Goal: Task Accomplishment & Management: Use online tool/utility

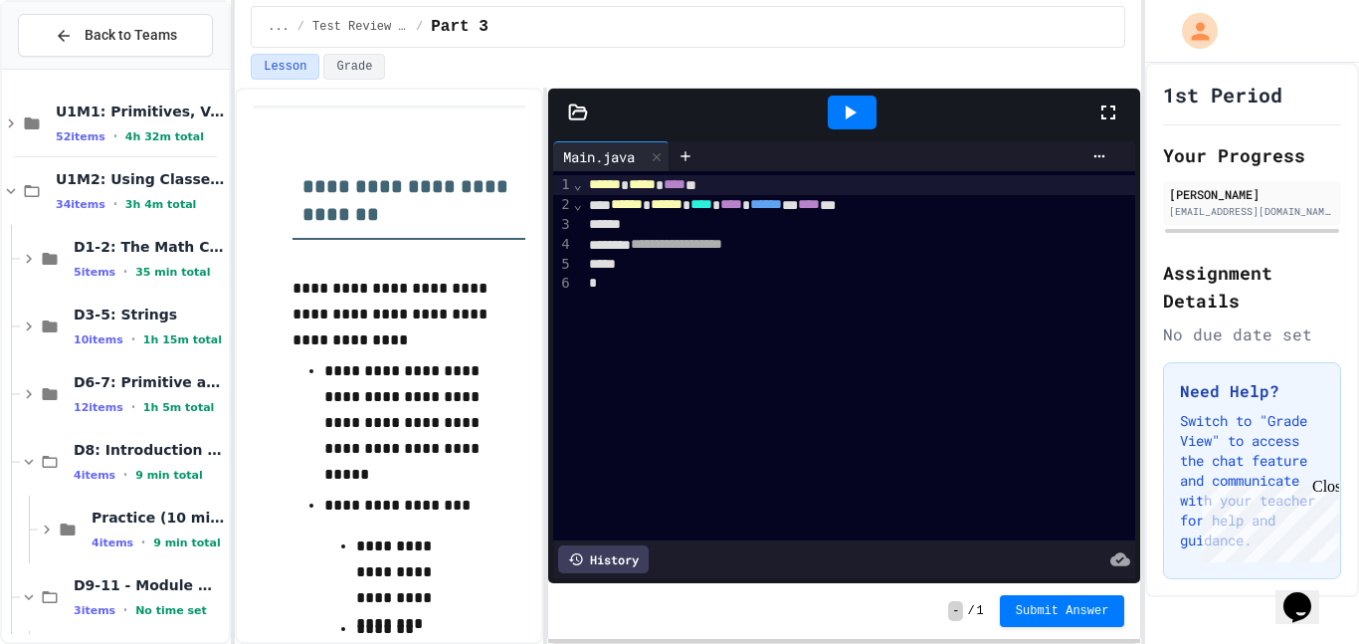
click at [235, 249] on div "**********" at bounding box center [679, 322] width 1359 height 644
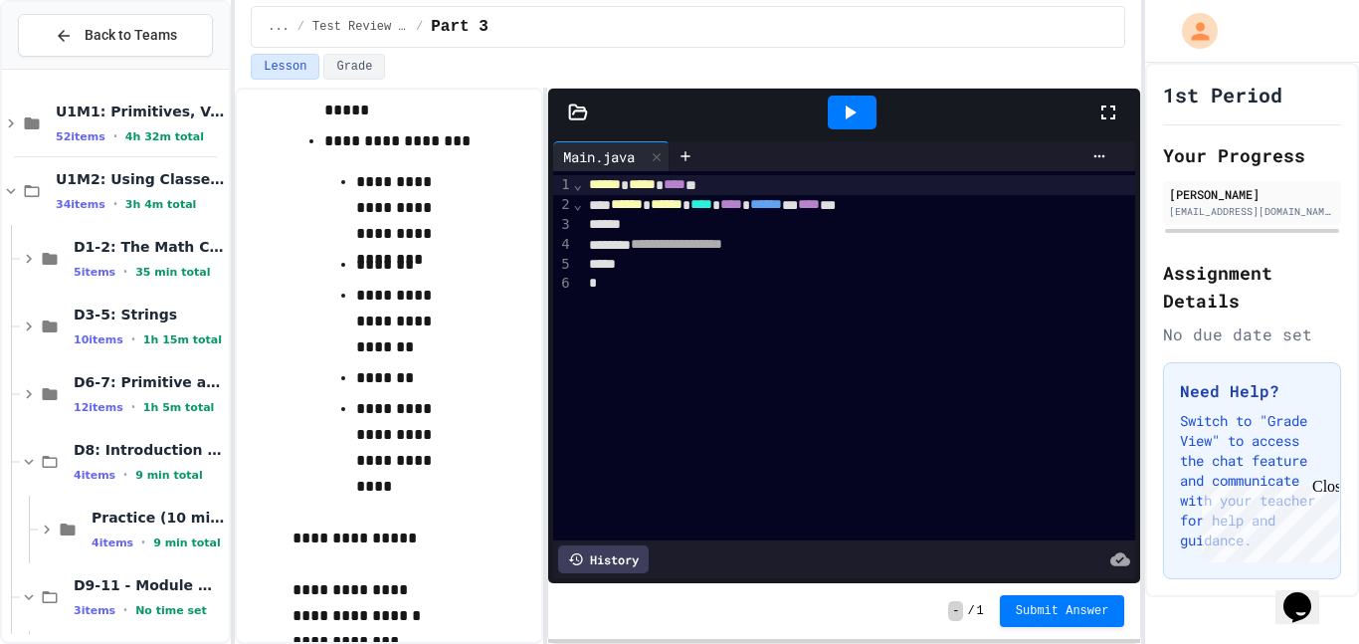
scroll to position [465, 0]
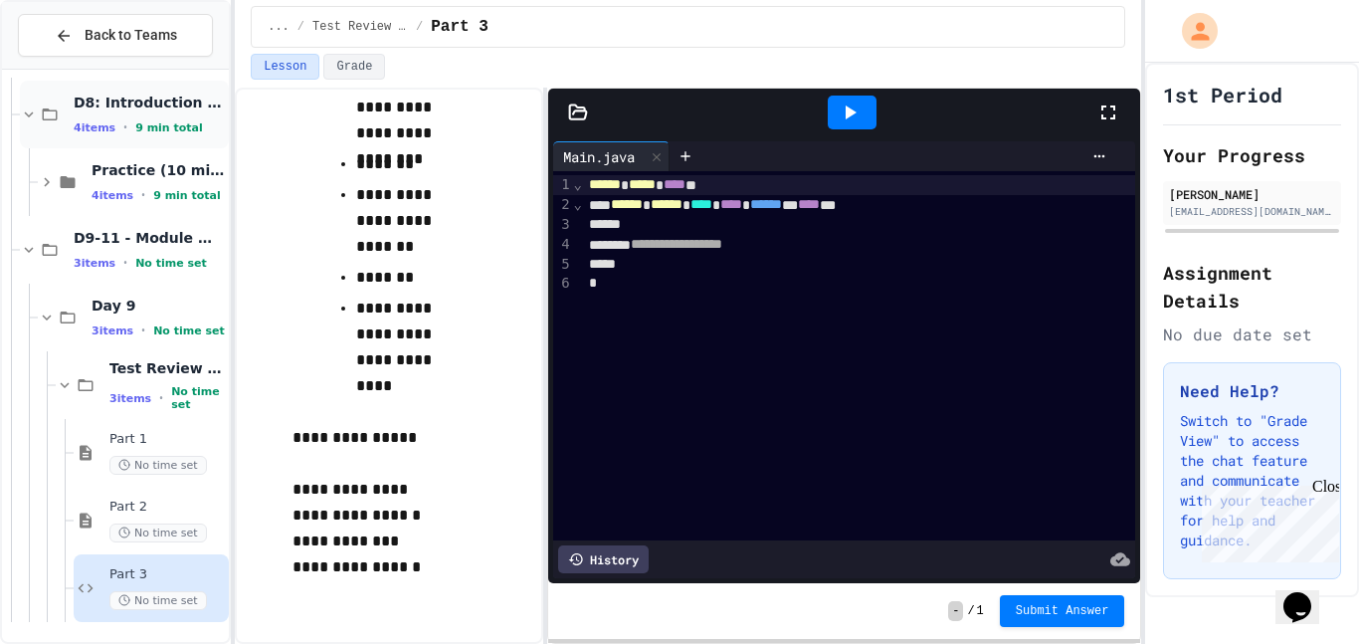
click at [131, 470] on span "No time set" at bounding box center [158, 465] width 98 height 19
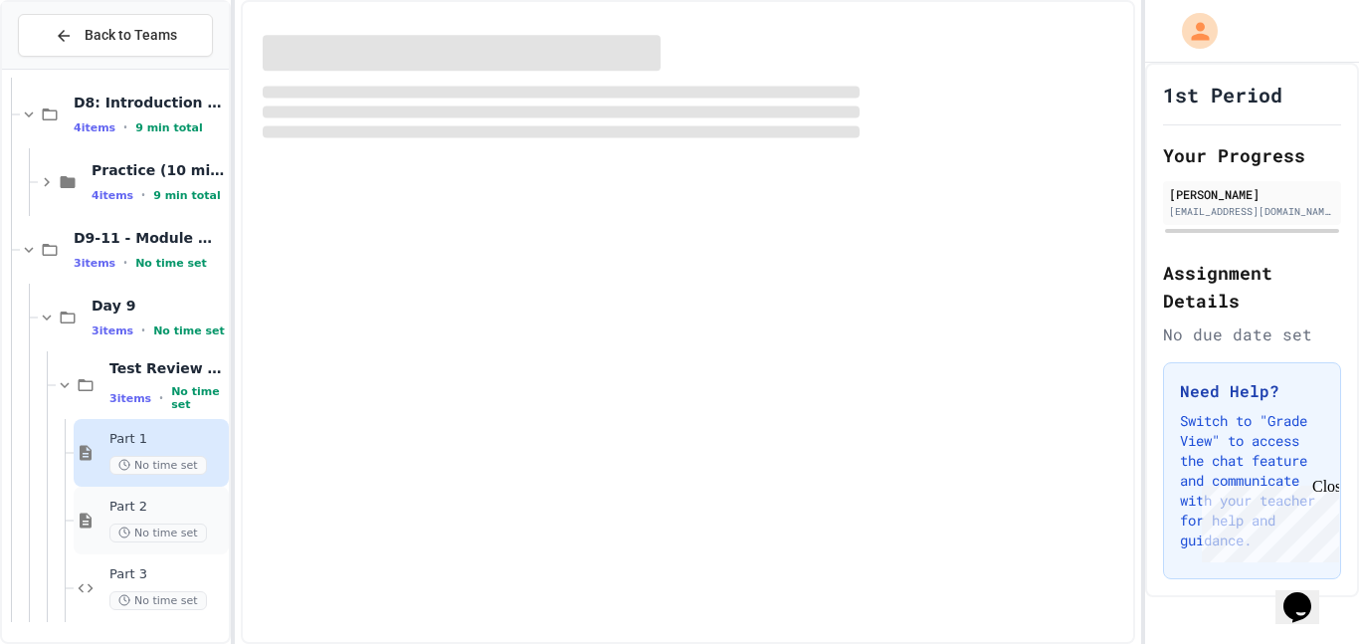
scroll to position [323, 0]
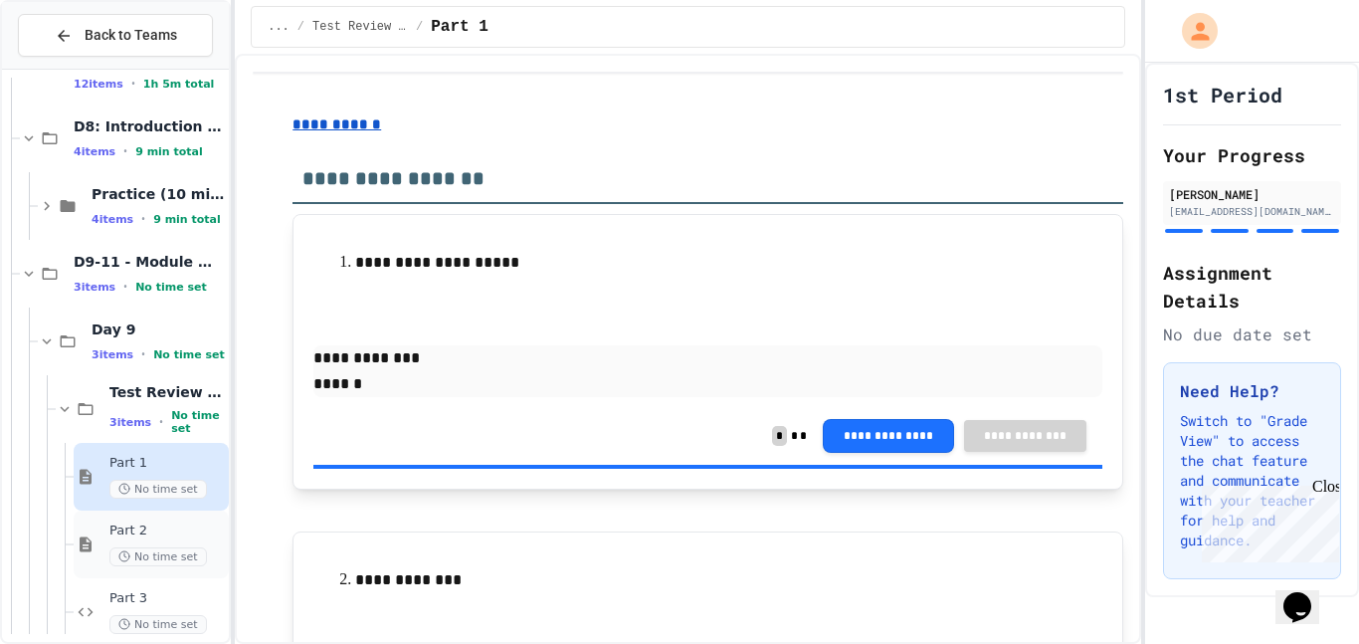
click at [133, 560] on span "No time set" at bounding box center [158, 556] width 98 height 19
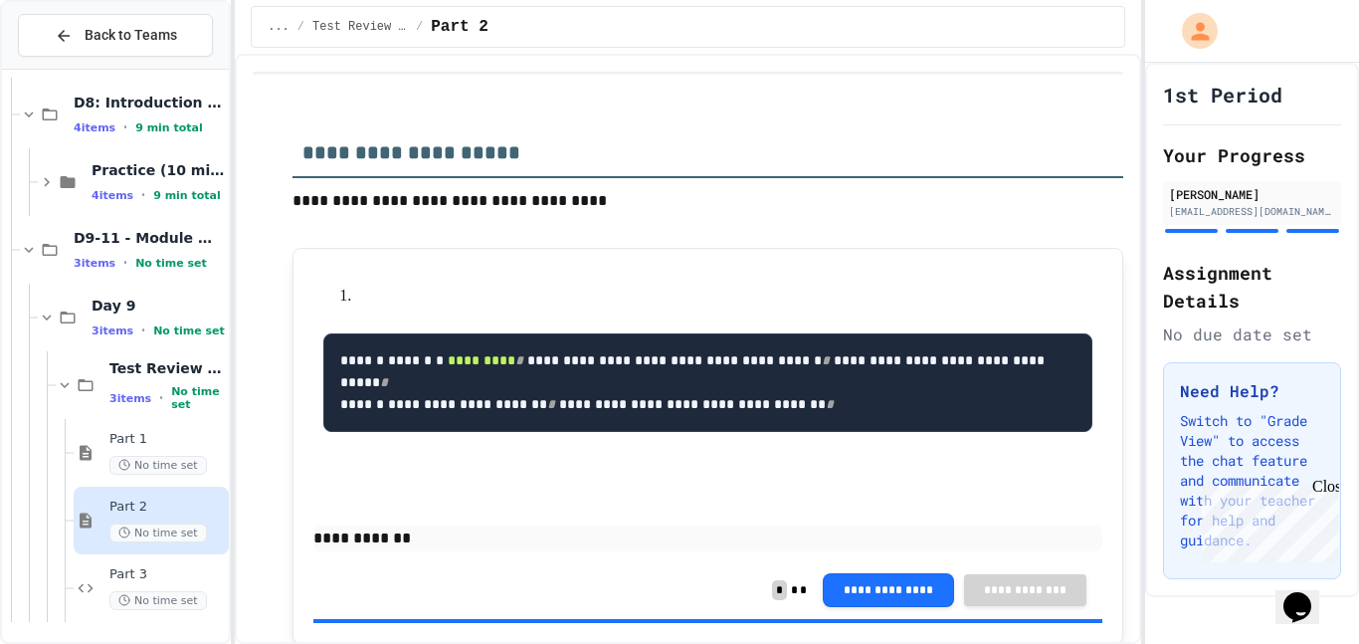
click at [115, 576] on span "Part 3" at bounding box center [166, 574] width 115 height 17
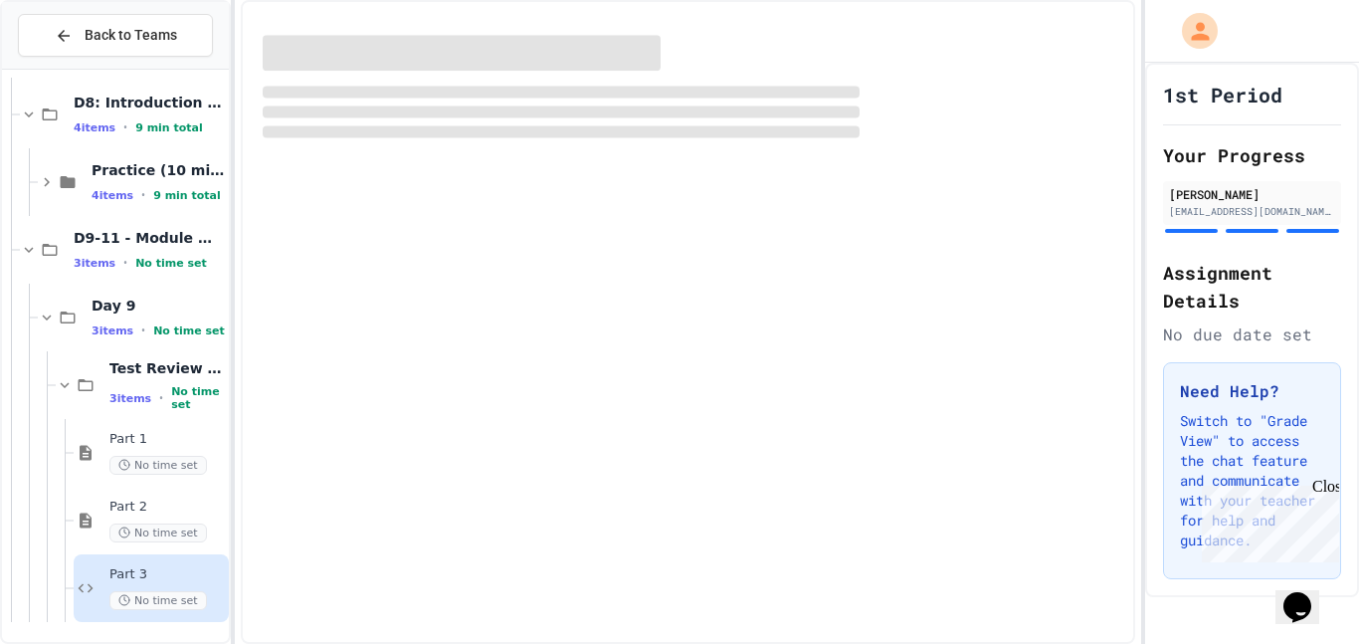
scroll to position [323, 0]
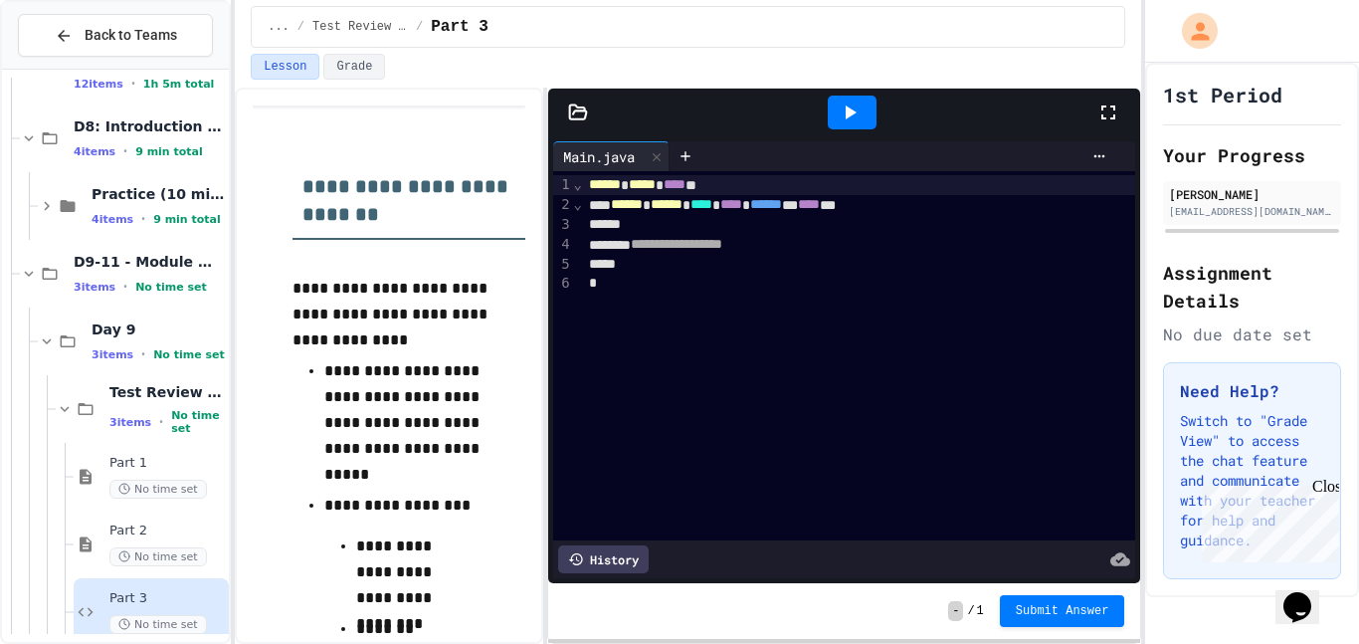
click at [616, 561] on div "History" at bounding box center [603, 559] width 91 height 28
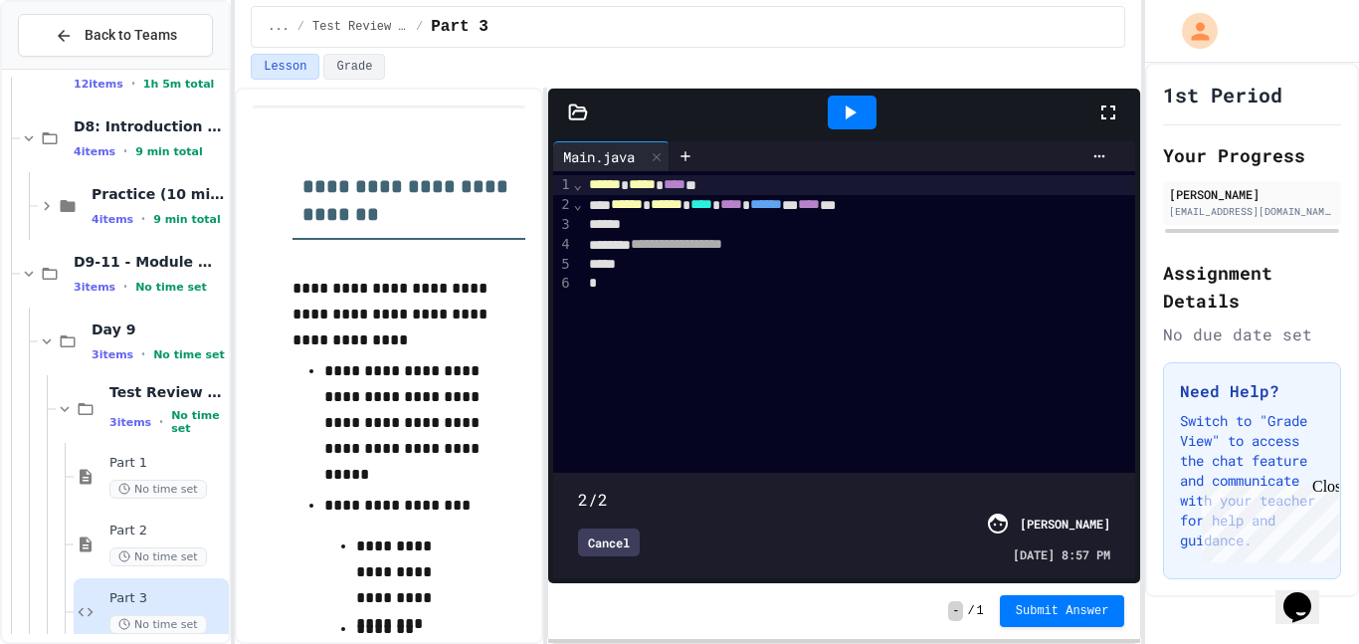
click at [599, 488] on span at bounding box center [844, 488] width 533 height 0
click at [578, 489] on span at bounding box center [578, 489] width 0 height 0
click at [659, 488] on span at bounding box center [844, 488] width 533 height 0
click at [843, 488] on span at bounding box center [844, 488] width 533 height 0
click at [1108, 488] on span at bounding box center [844, 488] width 533 height 0
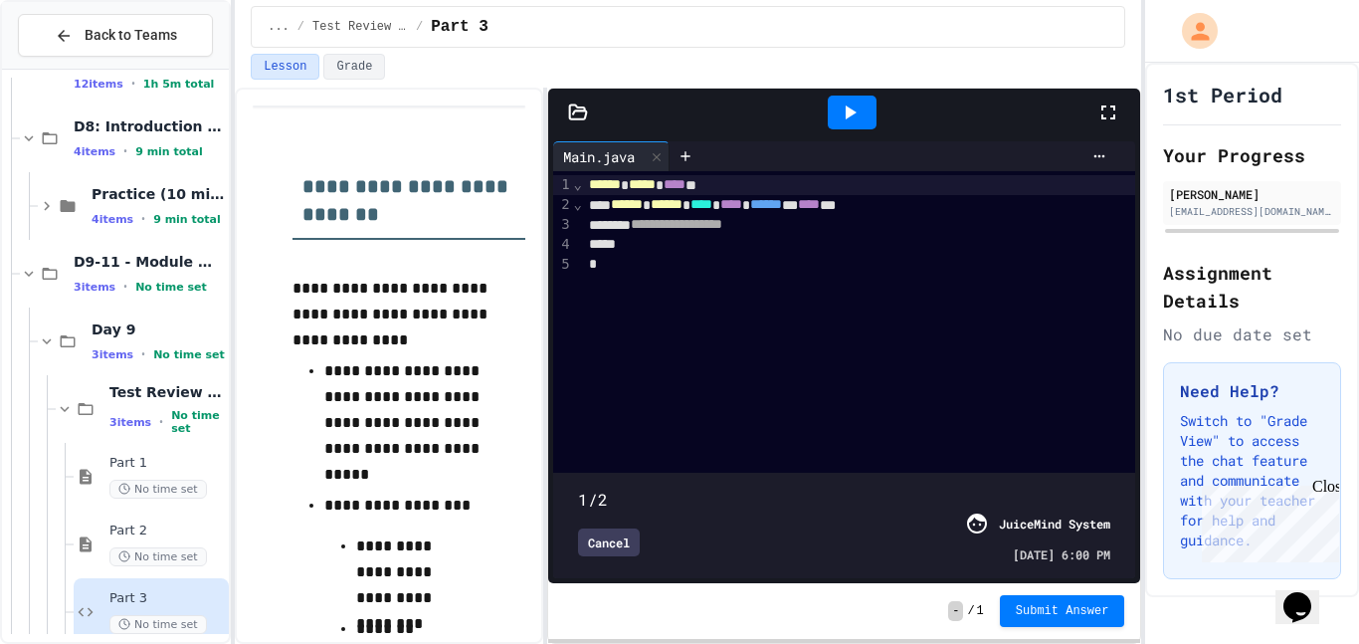
type input "*"
click at [604, 550] on div "Cancel" at bounding box center [609, 542] width 62 height 28
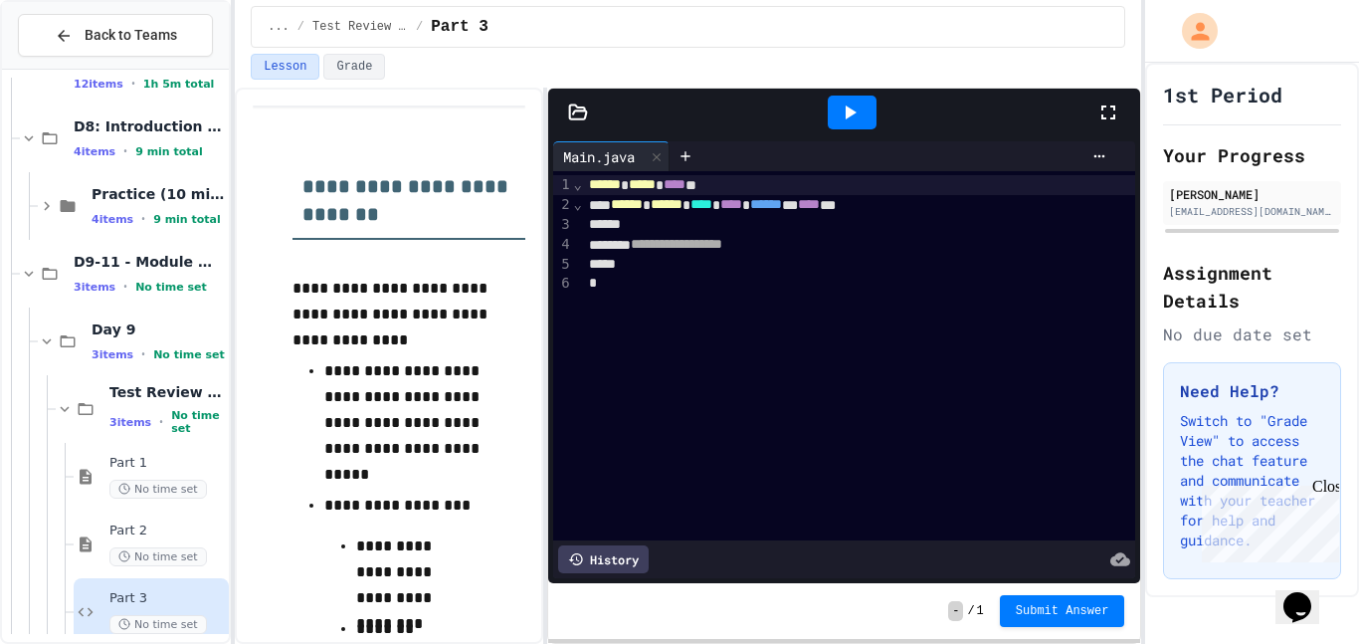
click at [615, 230] on div at bounding box center [859, 225] width 553 height 20
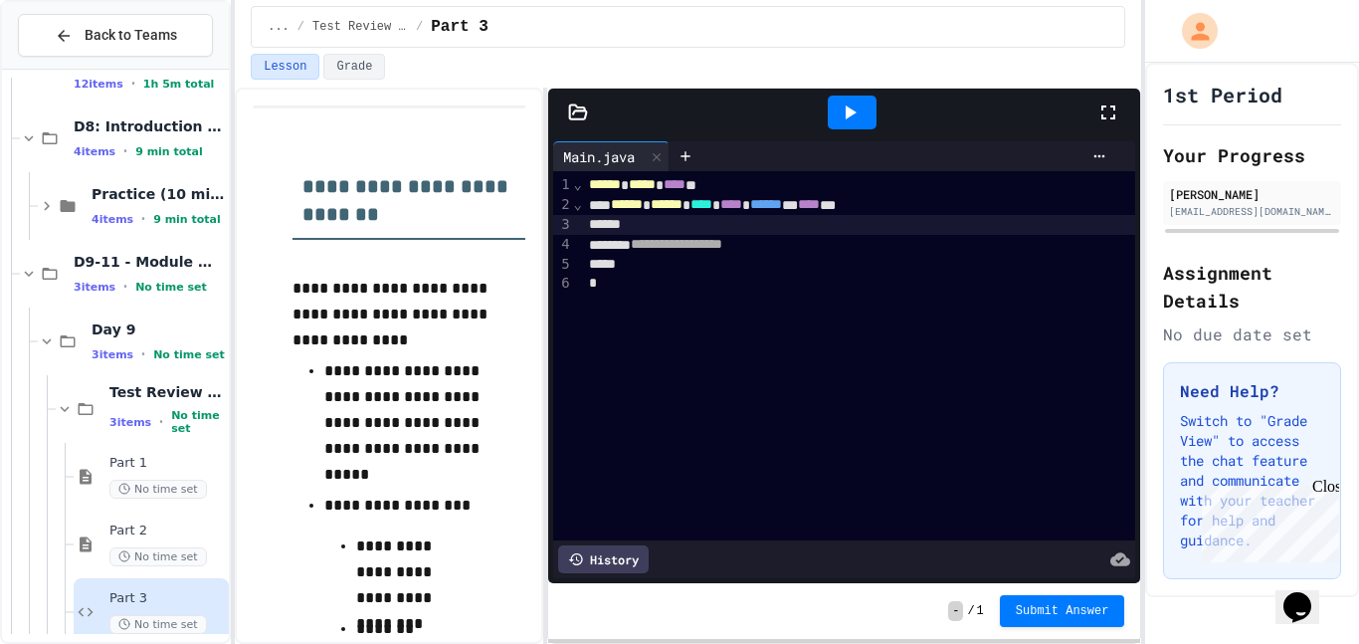
click at [600, 225] on div at bounding box center [859, 225] width 553 height 20
